Goal: Navigation & Orientation: Go to known website

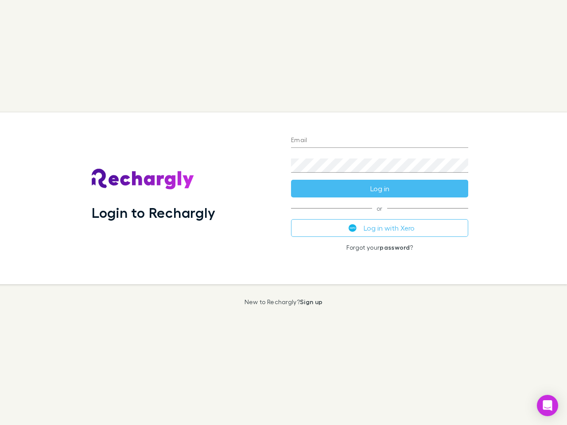
click at [284, 213] on div "Login to Rechargly" at bounding box center [184, 199] width 199 height 172
click at [380, 141] on input "Email" at bounding box center [379, 141] width 177 height 14
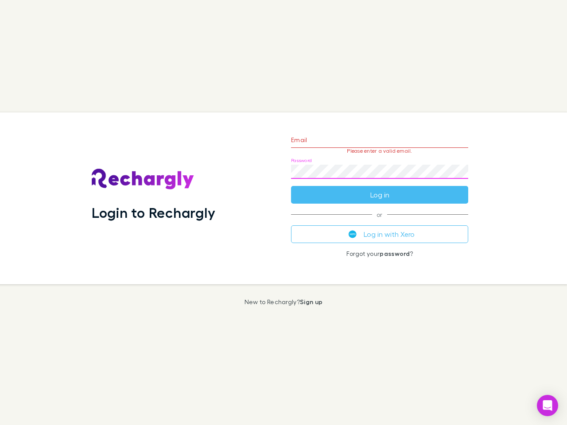
click at [380, 189] on form "Email Please enter a valid email. Password Log in" at bounding box center [379, 165] width 177 height 77
click at [380, 228] on div "Email Please enter a valid email. Password Log in or Log in with Xero Forgot yo…" at bounding box center [379, 199] width 191 height 172
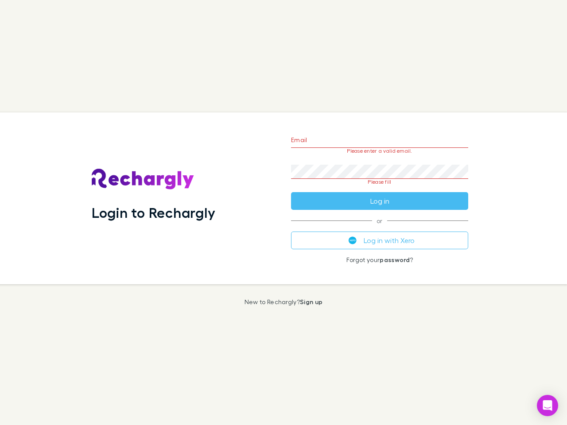
click at [548, 406] on icon "Open Intercom Messenger" at bounding box center [547, 406] width 9 height 11
